Goal: Share content

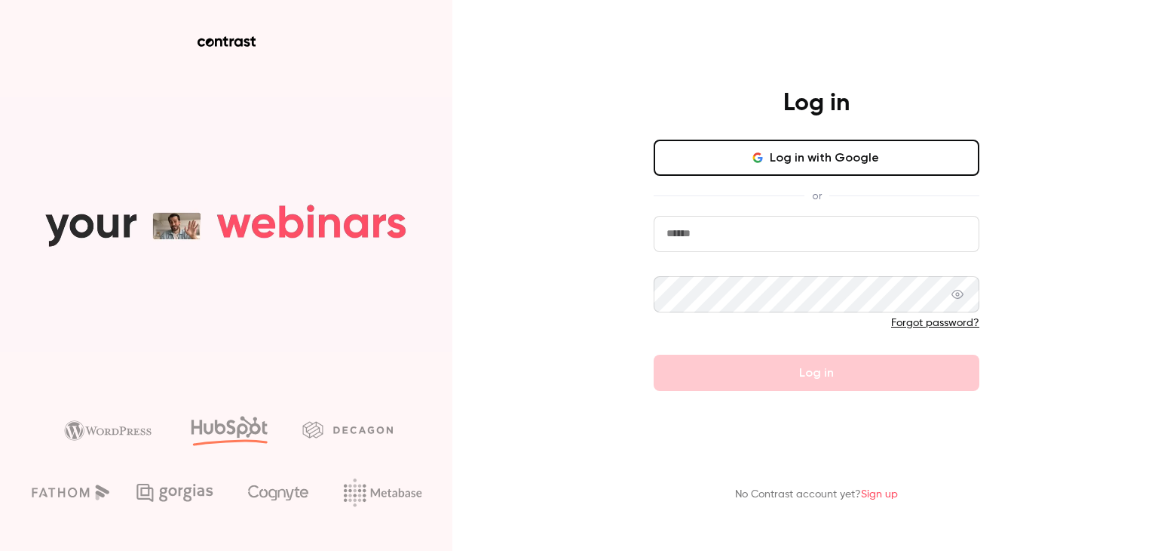
type input "**********"
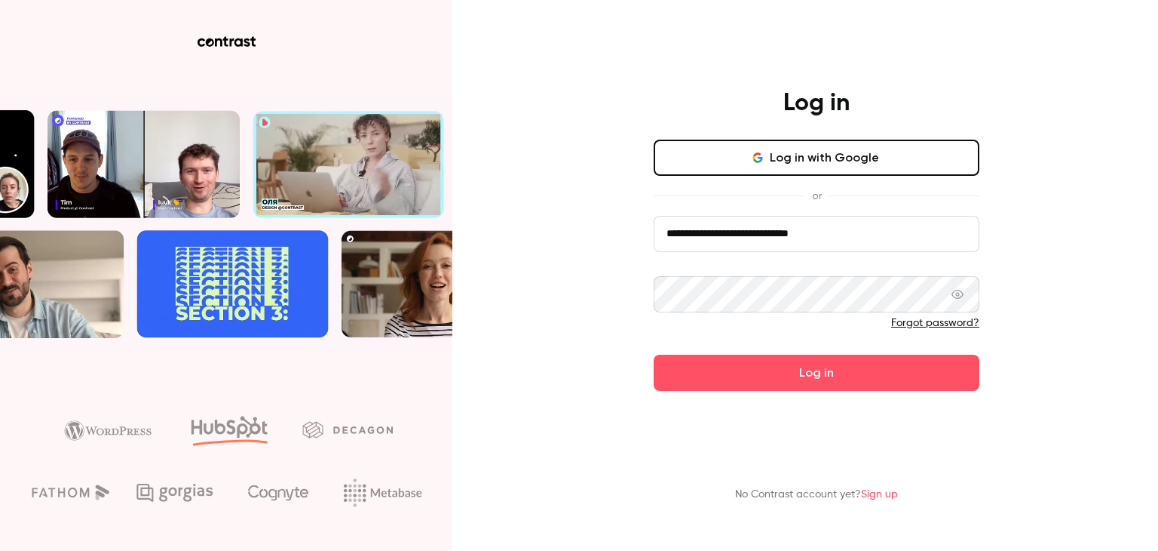
click at [802, 338] on div at bounding box center [817, 327] width 326 height 24
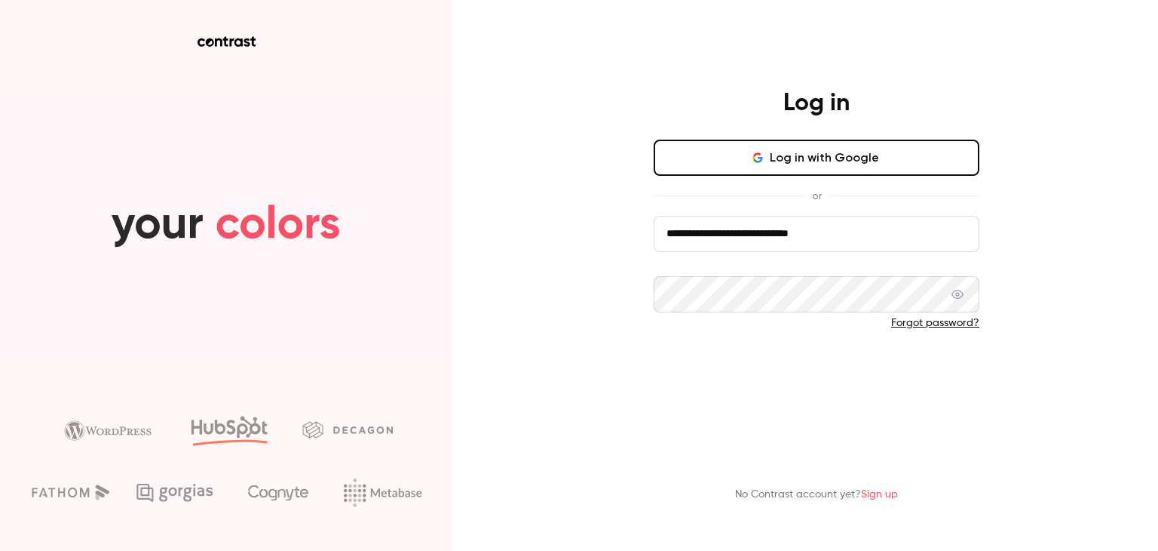
click at [793, 367] on button "Log in" at bounding box center [817, 372] width 326 height 36
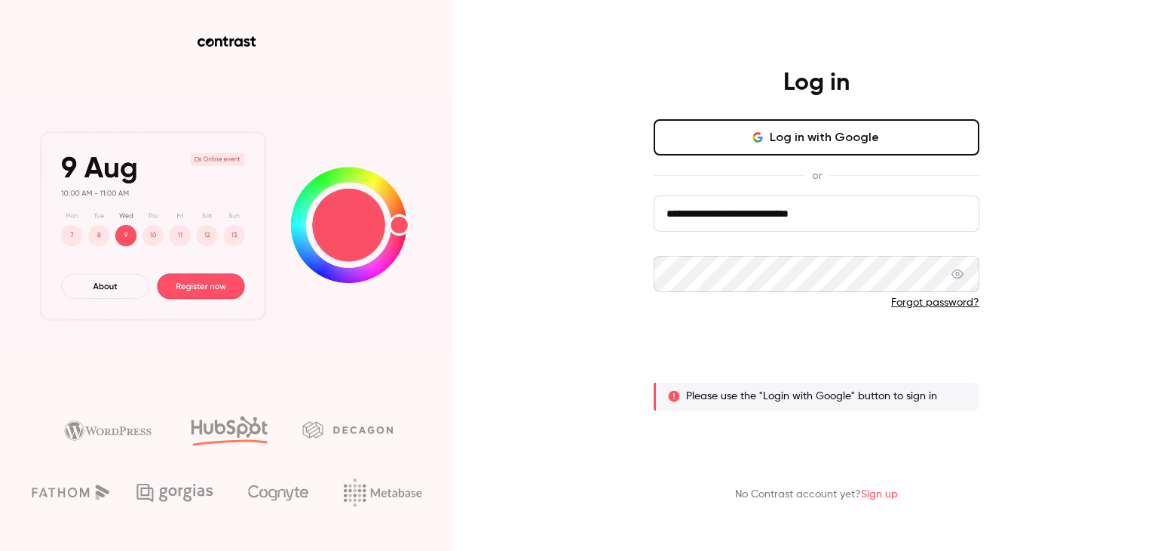
click at [903, 354] on button "Log in" at bounding box center [817, 352] width 326 height 36
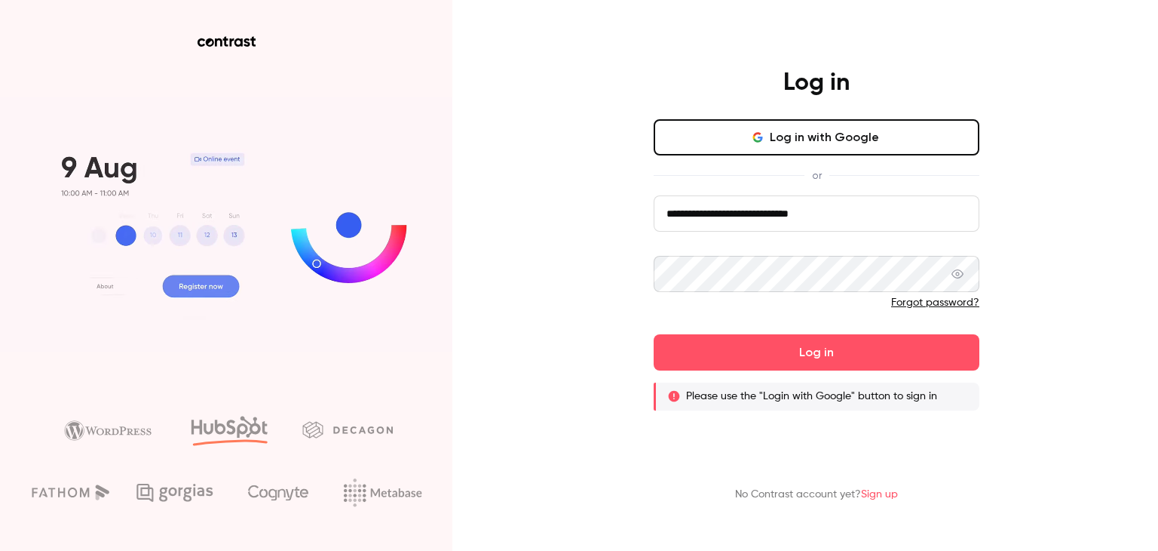
click at [787, 132] on button "Log in with Google" at bounding box center [817, 137] width 326 height 36
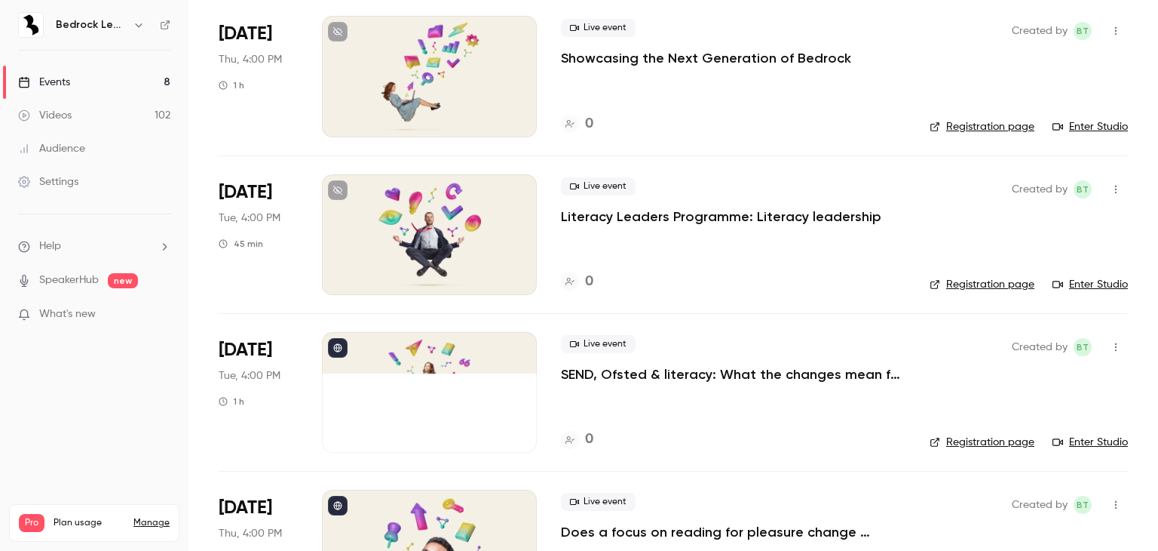
scroll to position [754, 0]
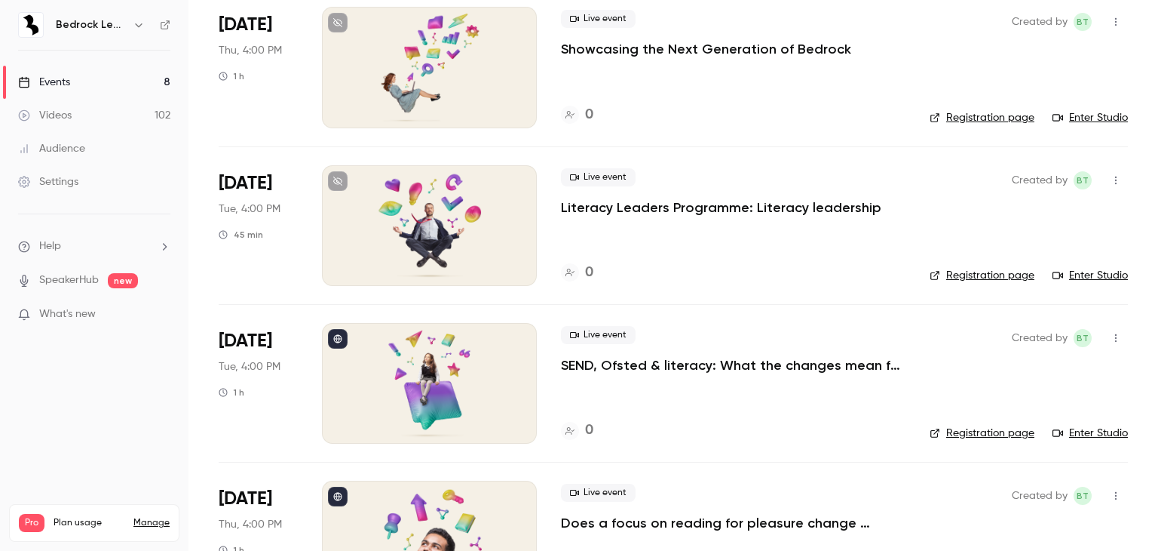
click at [46, 112] on div "Videos" at bounding box center [45, 115] width 54 height 15
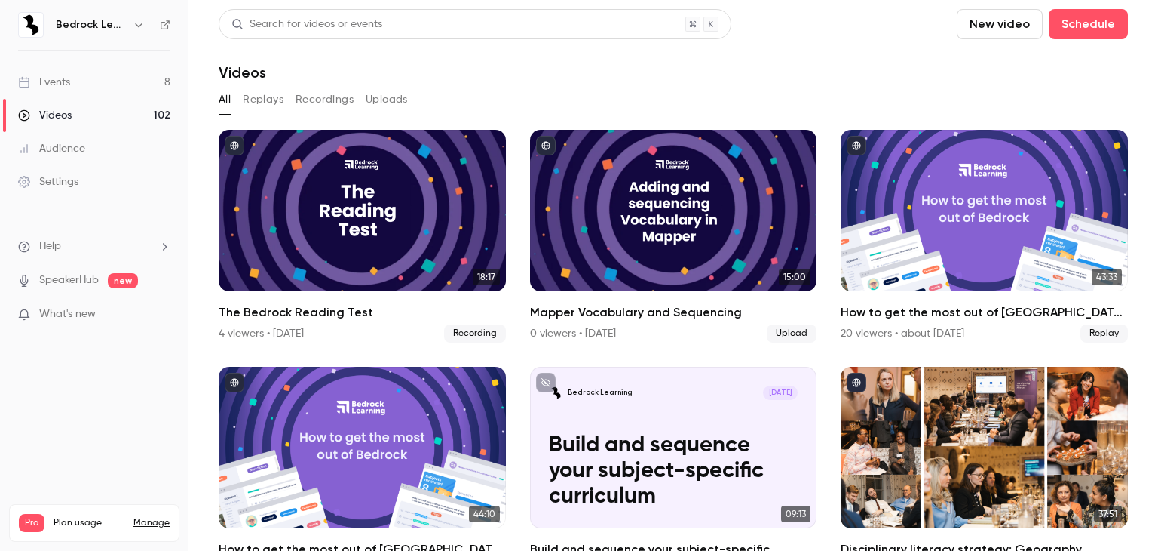
click at [92, 78] on link "Events 8" at bounding box center [94, 82] width 189 height 33
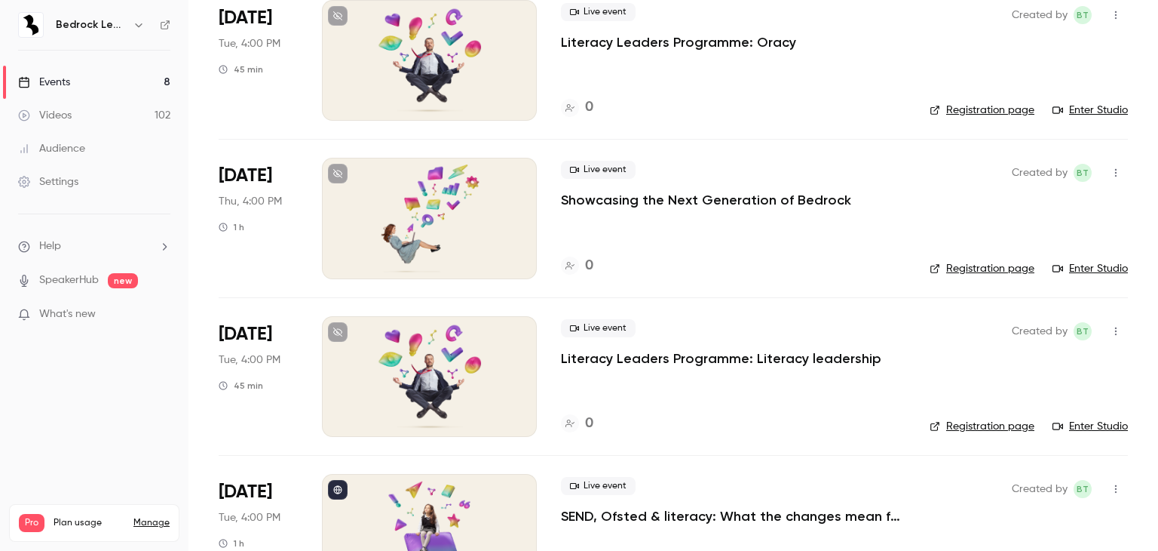
scroll to position [831, 0]
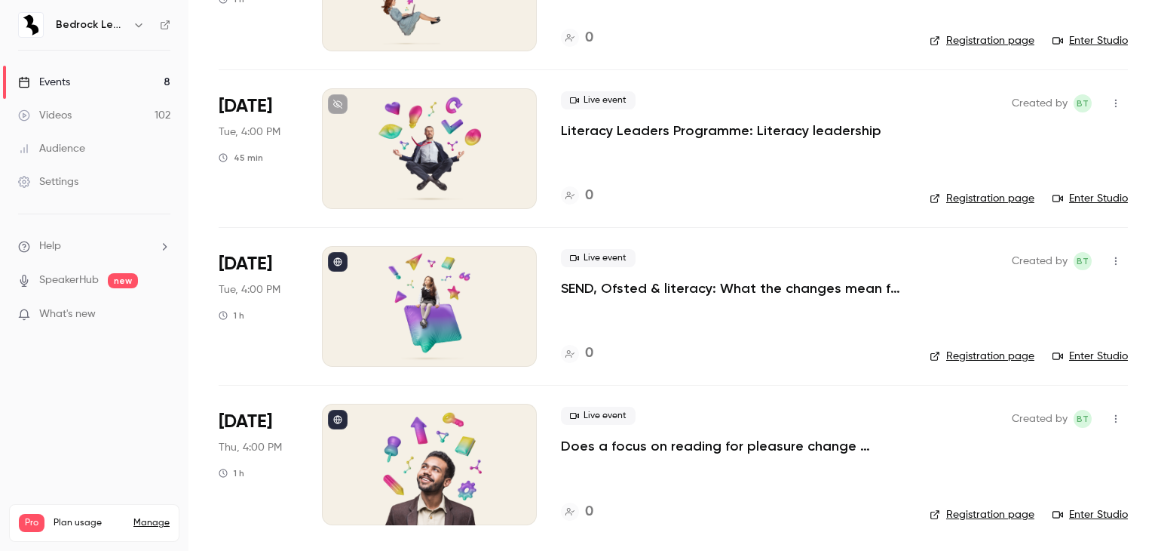
click at [112, 107] on link "Videos 102" at bounding box center [94, 115] width 189 height 33
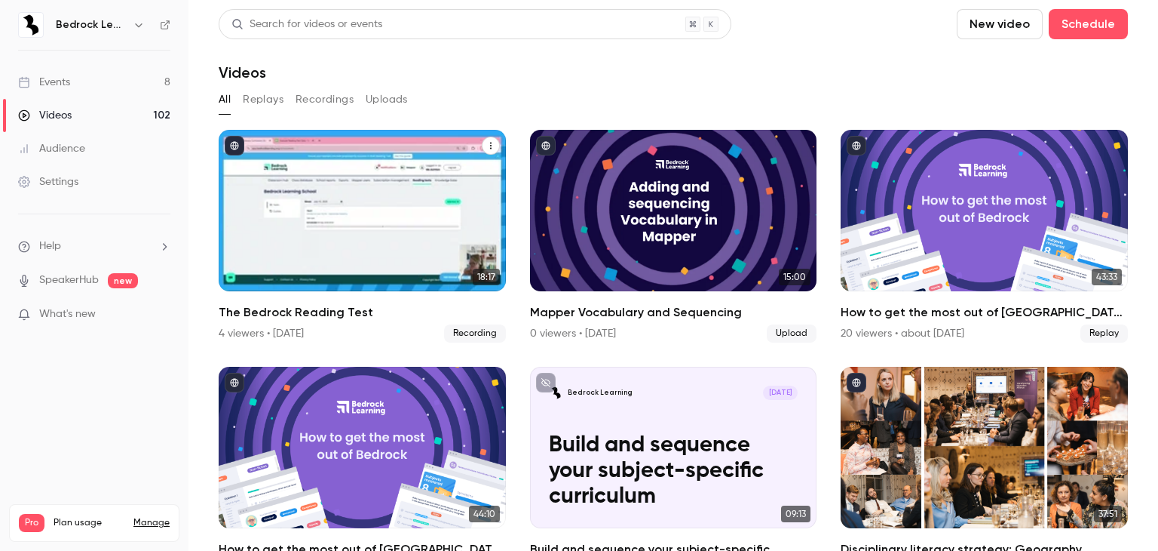
click at [486, 143] on icon "The Bedrock Reading Test" at bounding box center [490, 145] width 9 height 9
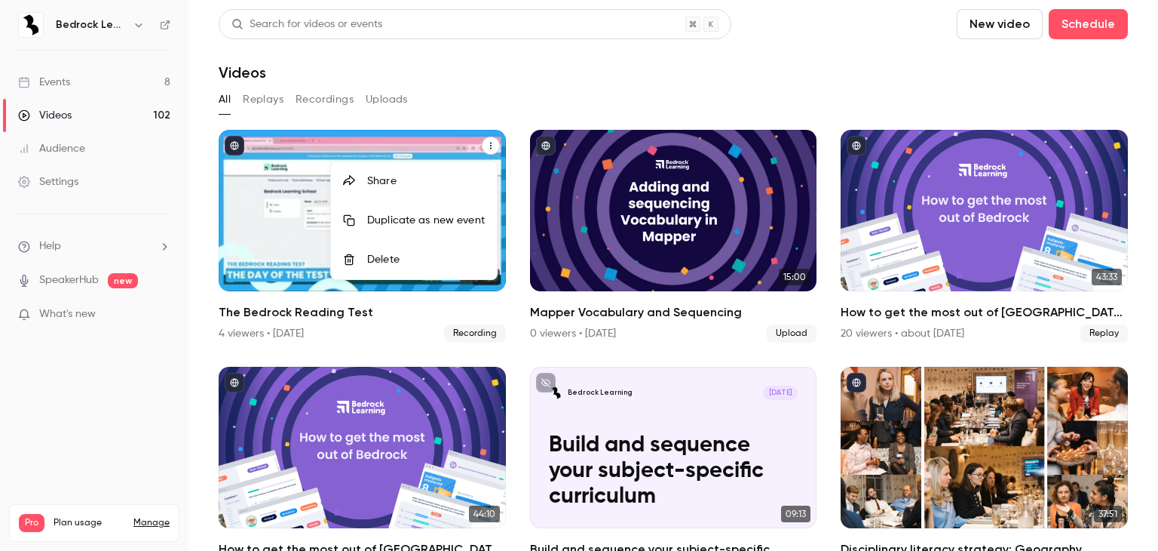
click at [393, 174] on div "Share" at bounding box center [426, 180] width 118 height 15
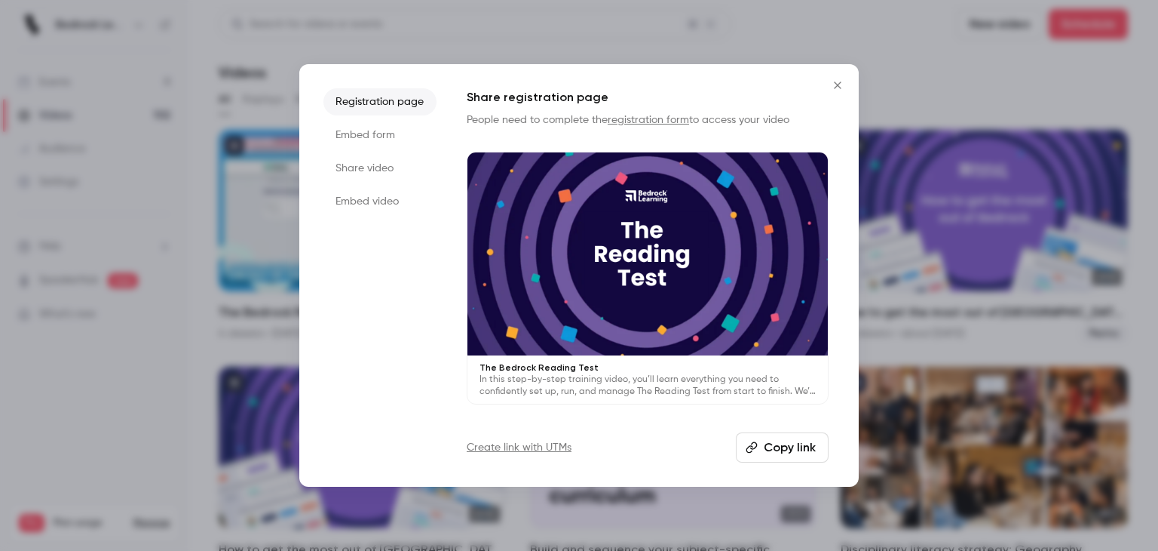
click at [808, 437] on button "Copy link" at bounding box center [782, 447] width 93 height 30
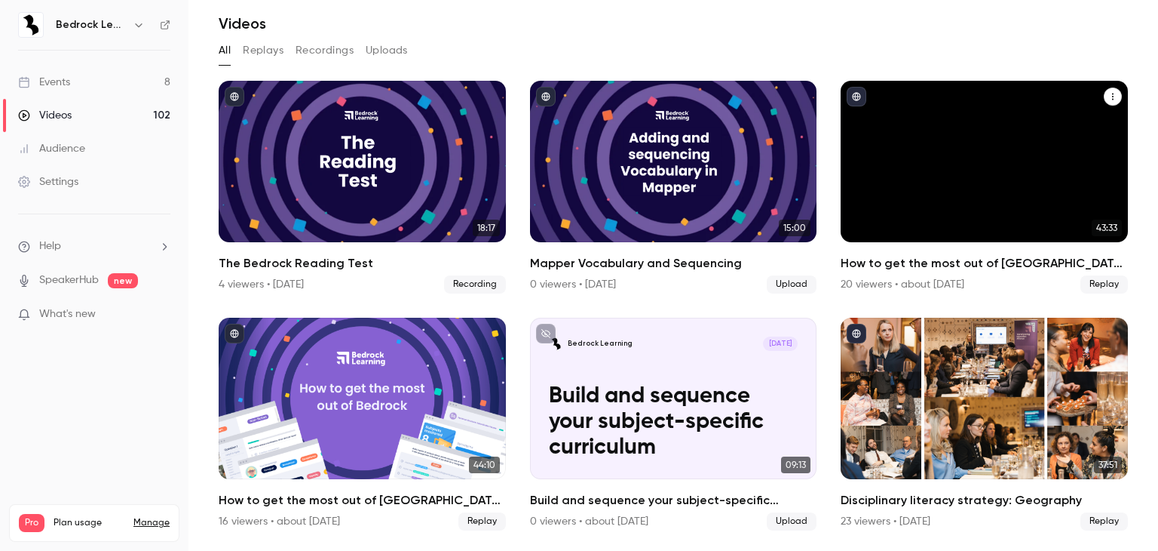
scroll to position [75, 0]
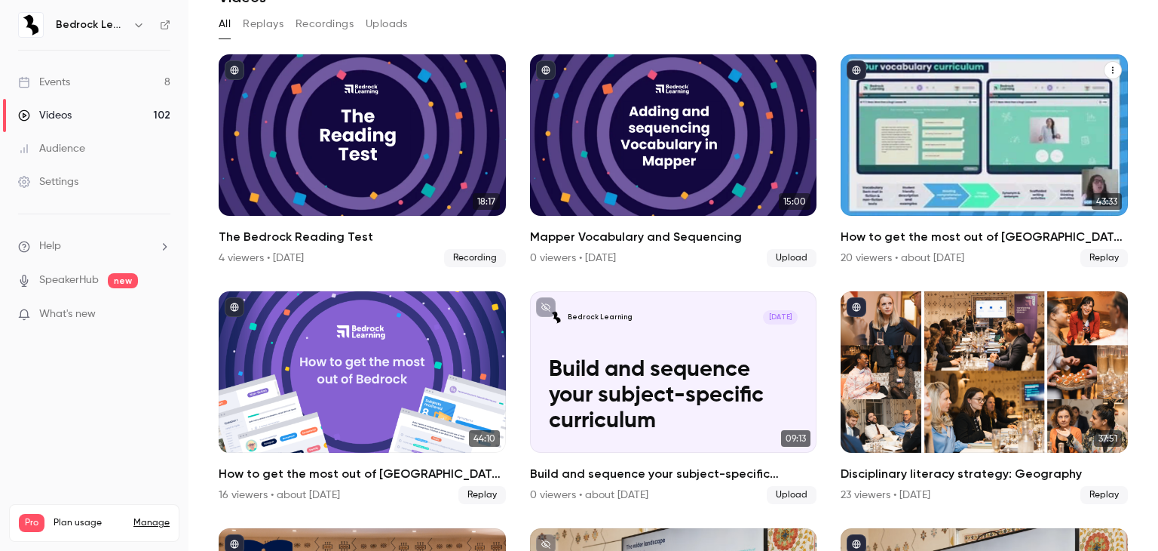
click at [1104, 70] on button "How to get the most out of Bedrock next academic year" at bounding box center [1113, 70] width 18 height 18
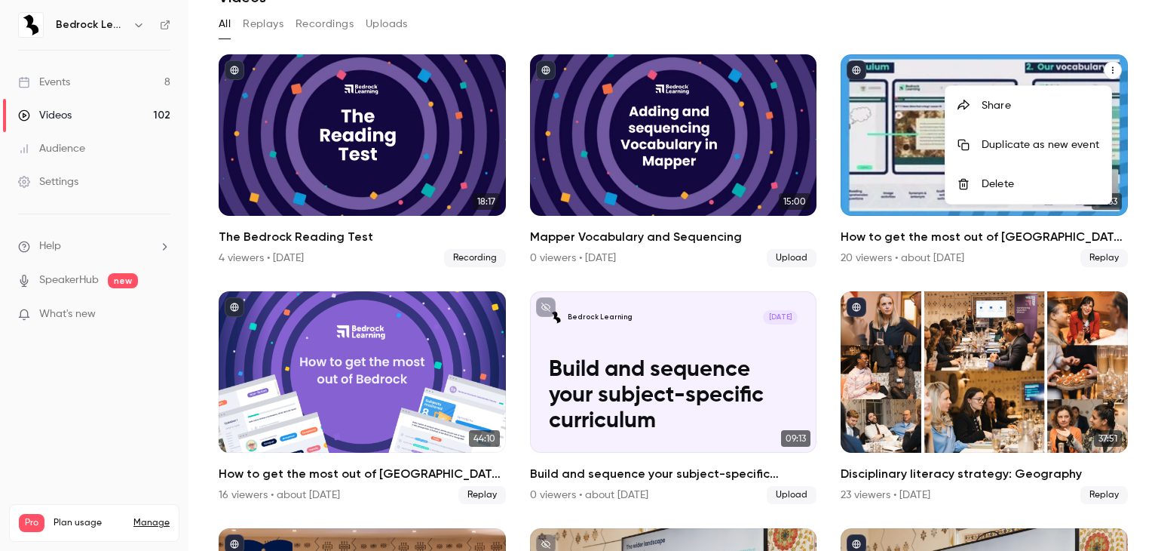
click at [1038, 106] on div "Share" at bounding box center [1041, 105] width 118 height 15
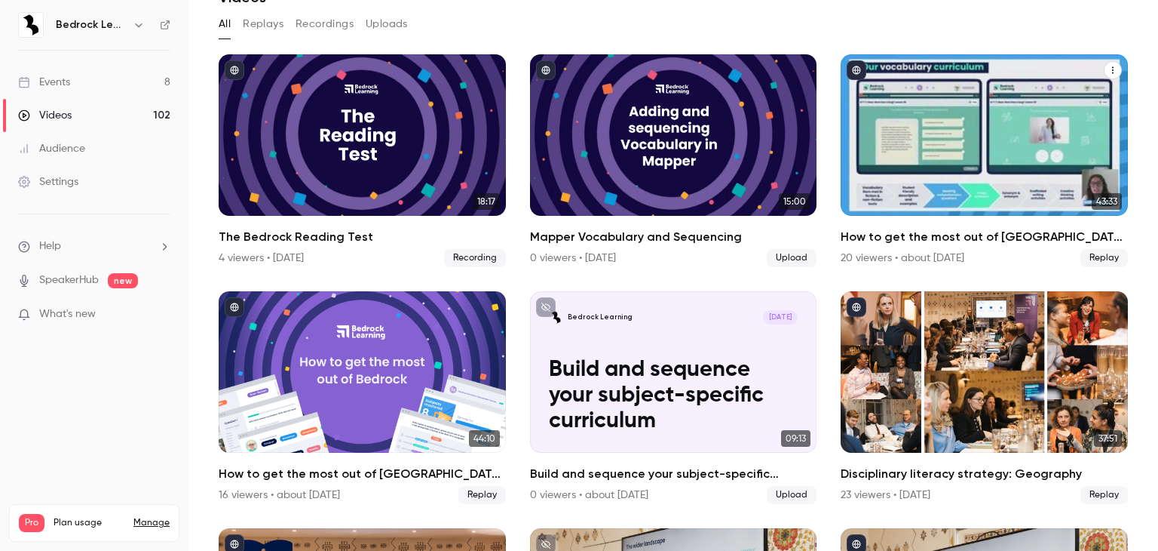
click at [1104, 60] on div "How to get the most out of Bedrock next academic year" at bounding box center [1113, 69] width 18 height 19
click at [1104, 62] on button "How to get the most out of Bedrock next academic year" at bounding box center [1113, 70] width 18 height 18
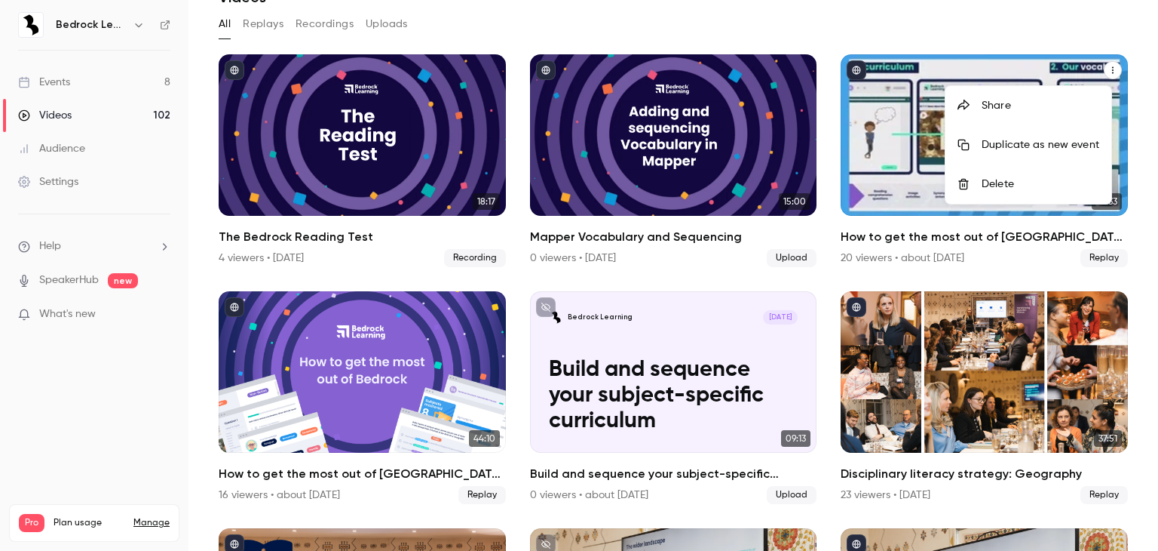
click at [1031, 103] on div "Share" at bounding box center [1041, 105] width 118 height 15
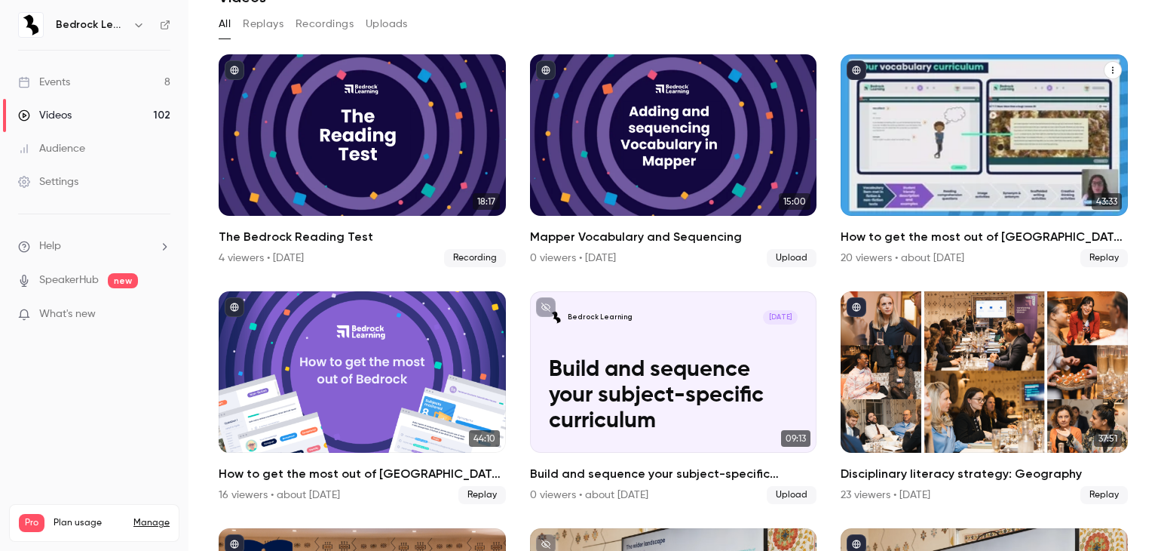
click at [1109, 71] on icon "How to get the most out of Bedrock next academic year" at bounding box center [1113, 70] width 9 height 9
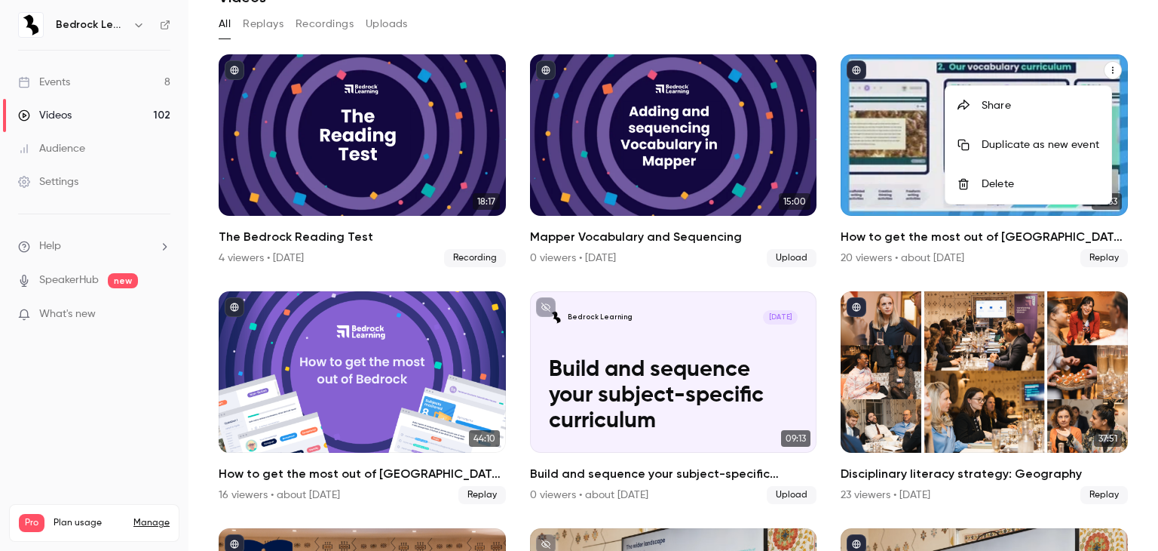
click at [1021, 111] on div "Share" at bounding box center [1041, 105] width 118 height 15
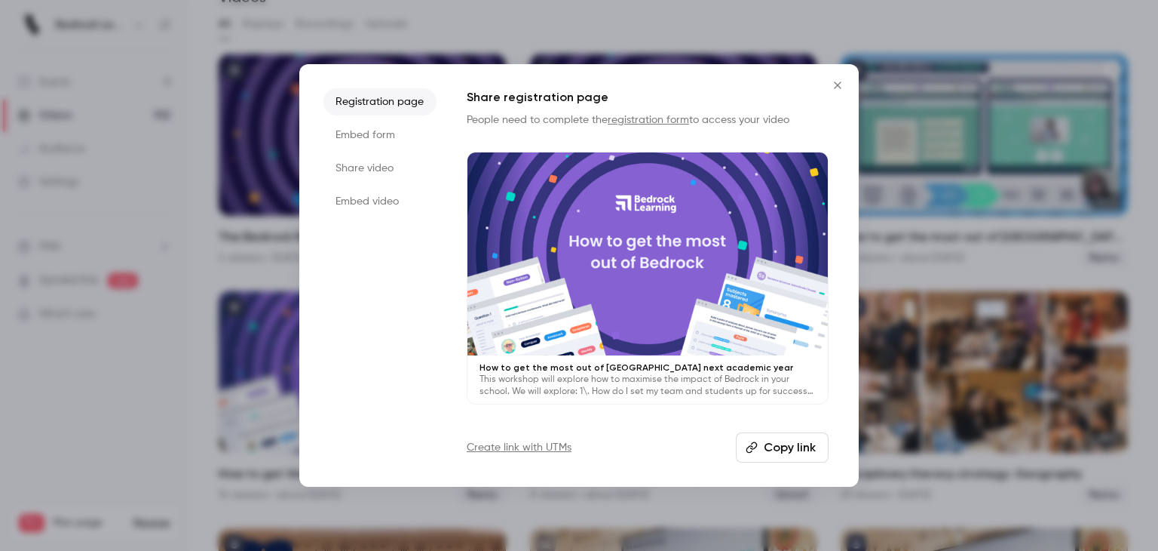
click at [805, 447] on button "Copy link" at bounding box center [782, 447] width 93 height 30
